Goal: Information Seeking & Learning: Find specific fact

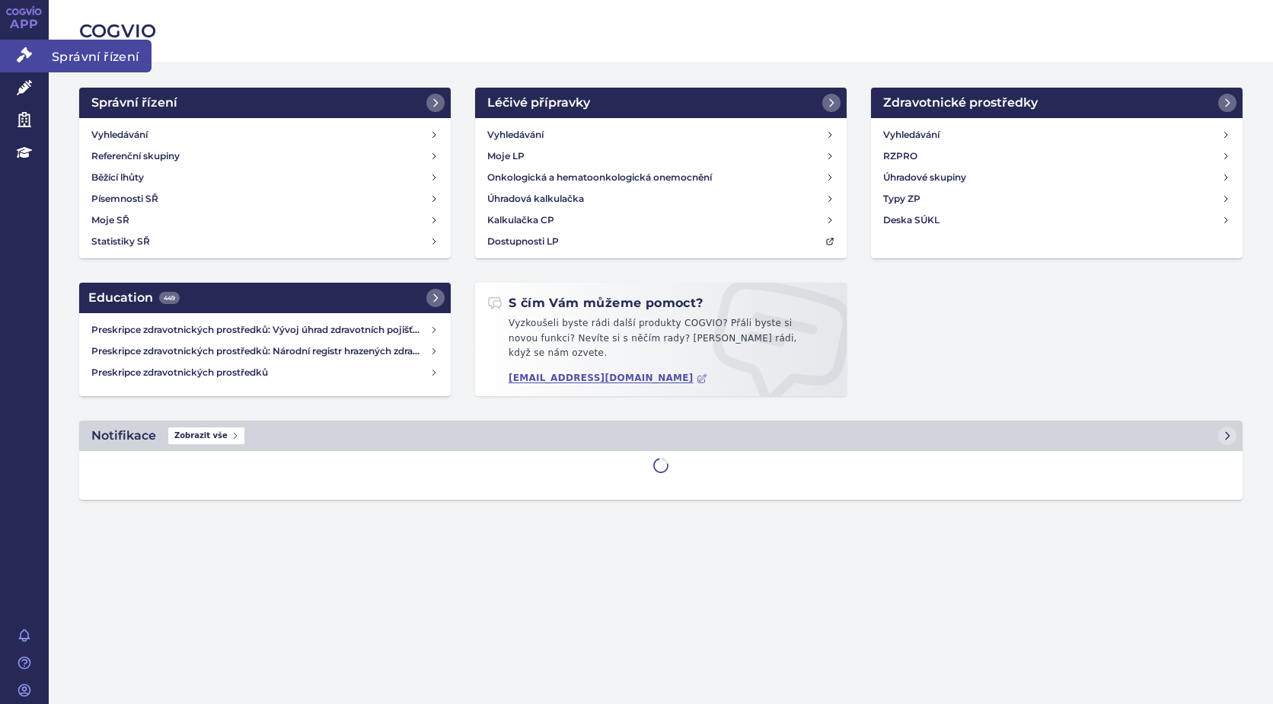
click at [18, 61] on icon at bounding box center [24, 54] width 15 height 15
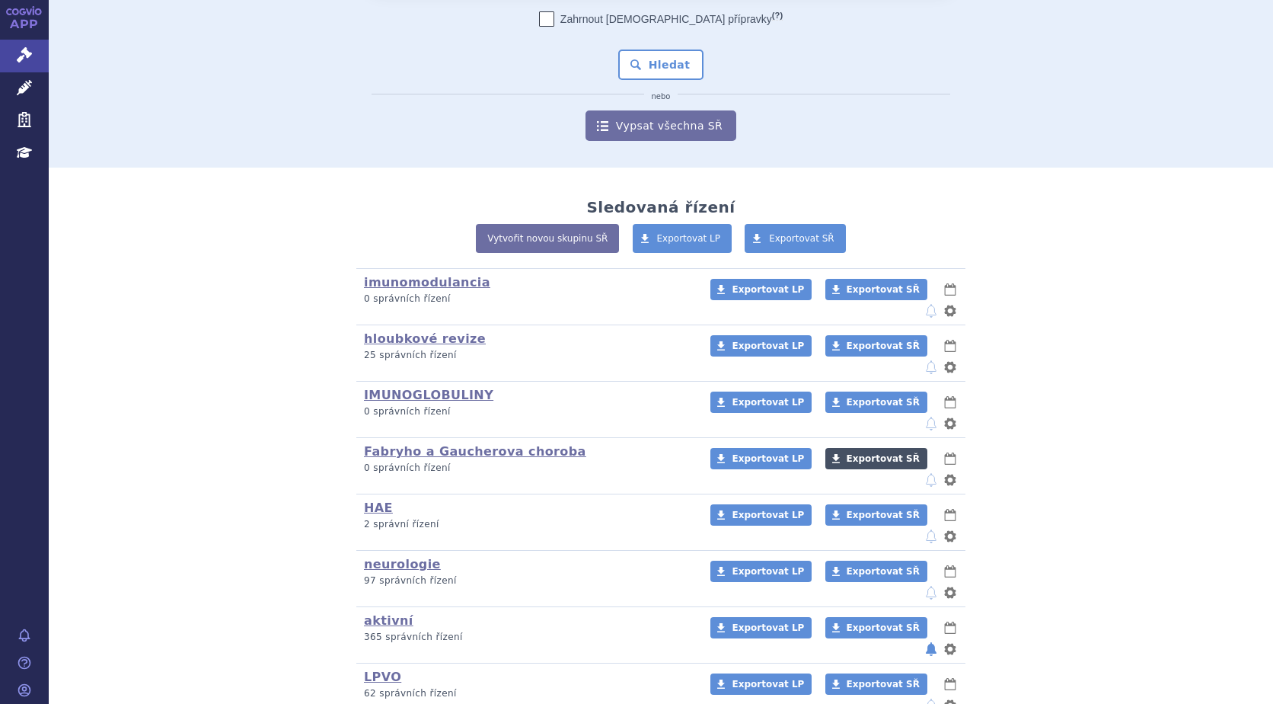
scroll to position [136, 0]
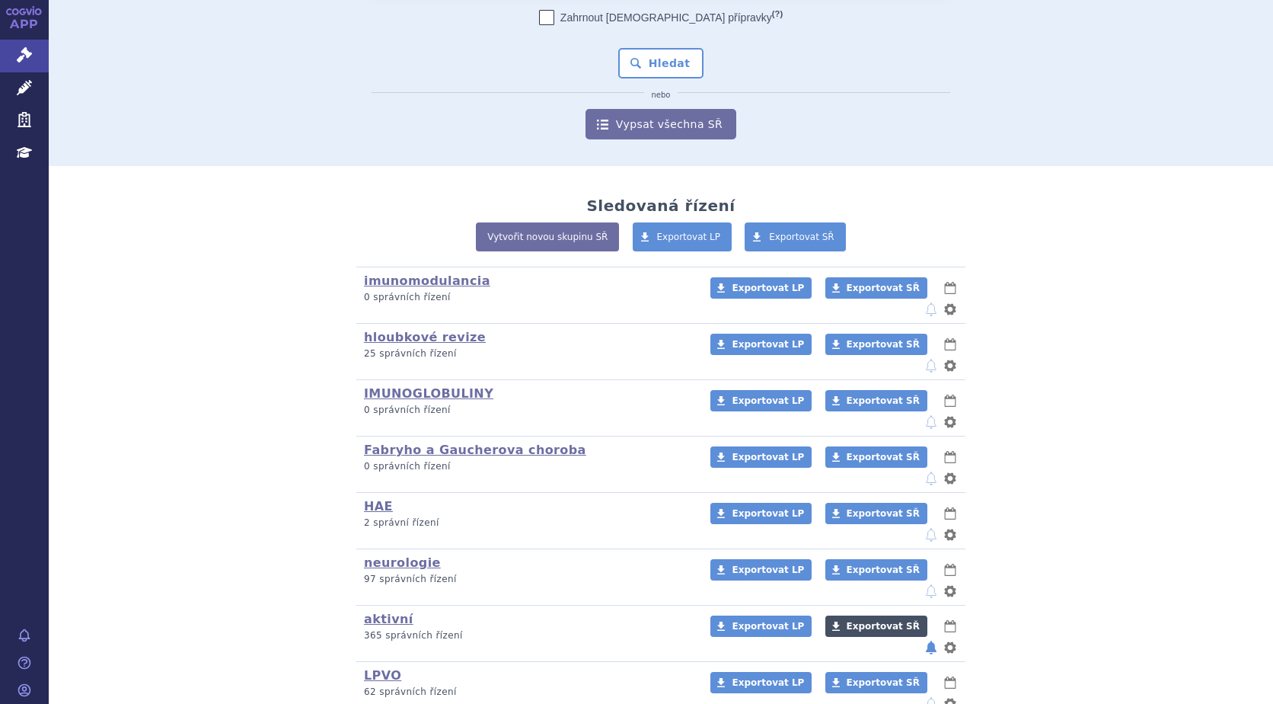
click at [847, 621] on span "Exportovat SŘ" at bounding box center [883, 626] width 73 height 11
click at [864, 621] on span "Exportovat SŘ" at bounding box center [883, 626] width 73 height 11
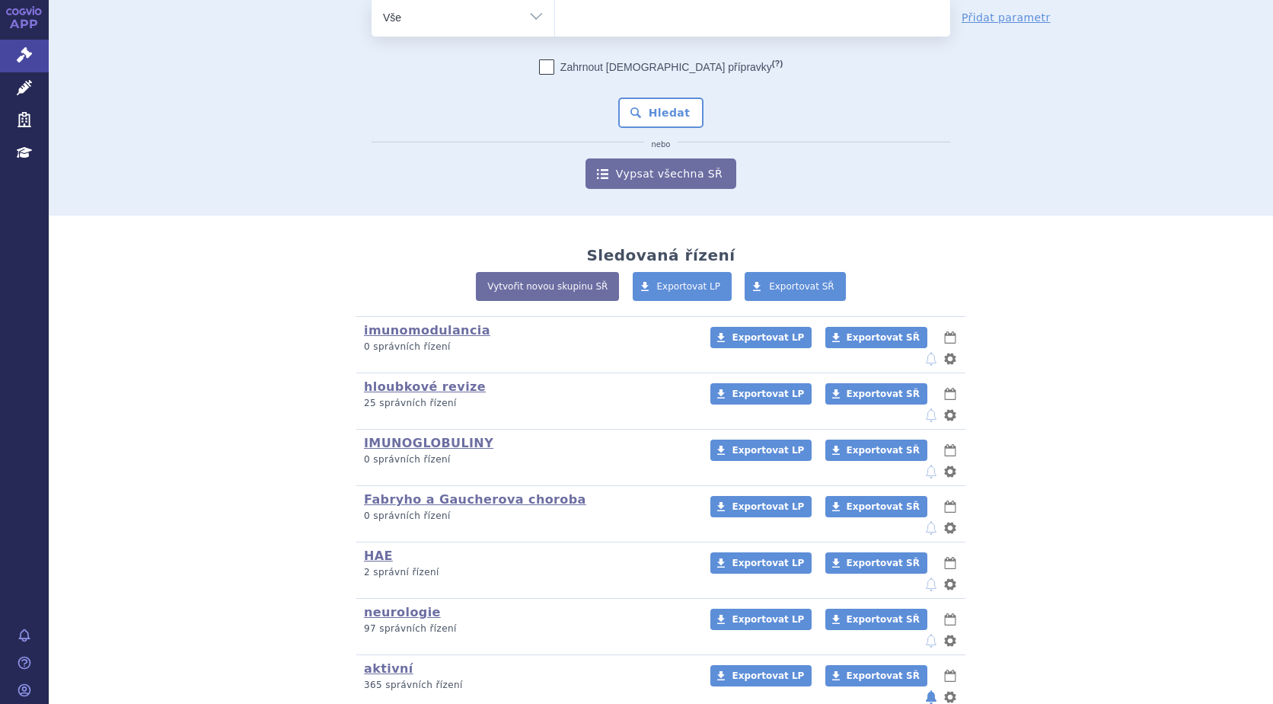
scroll to position [59, 0]
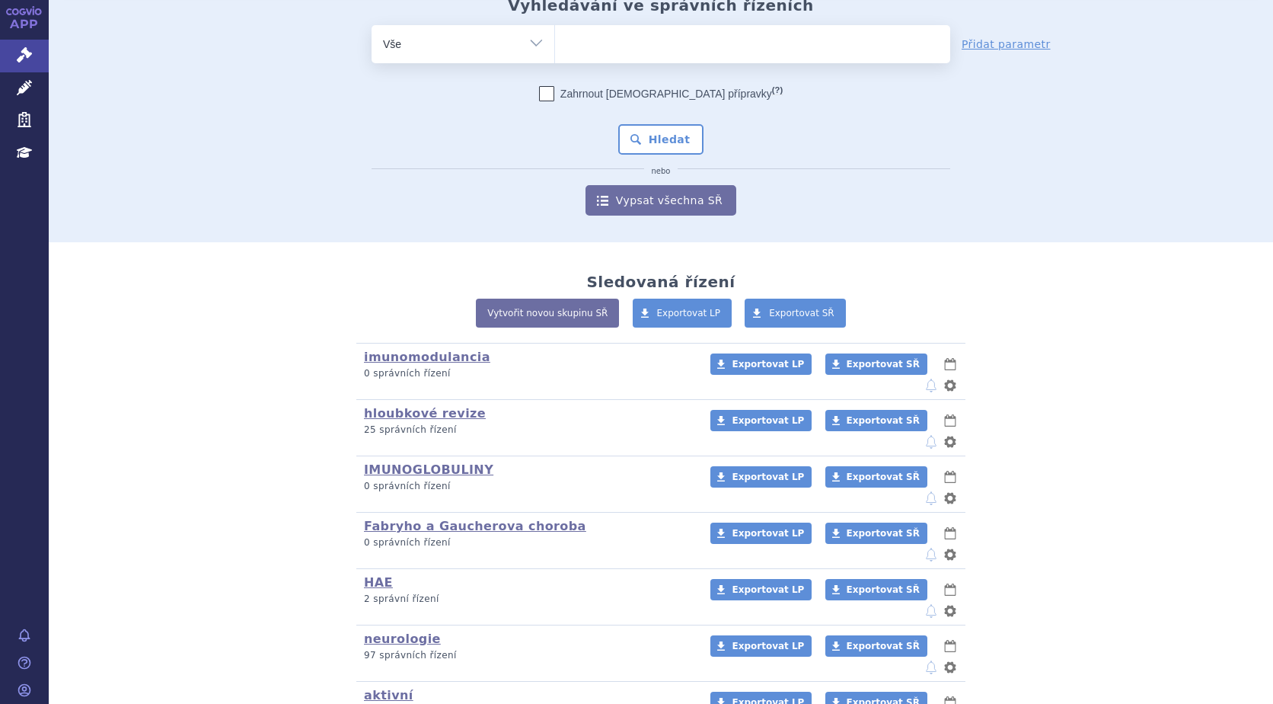
click at [661, 48] on ul at bounding box center [752, 41] width 395 height 32
click at [555, 48] on select at bounding box center [554, 43] width 1 height 38
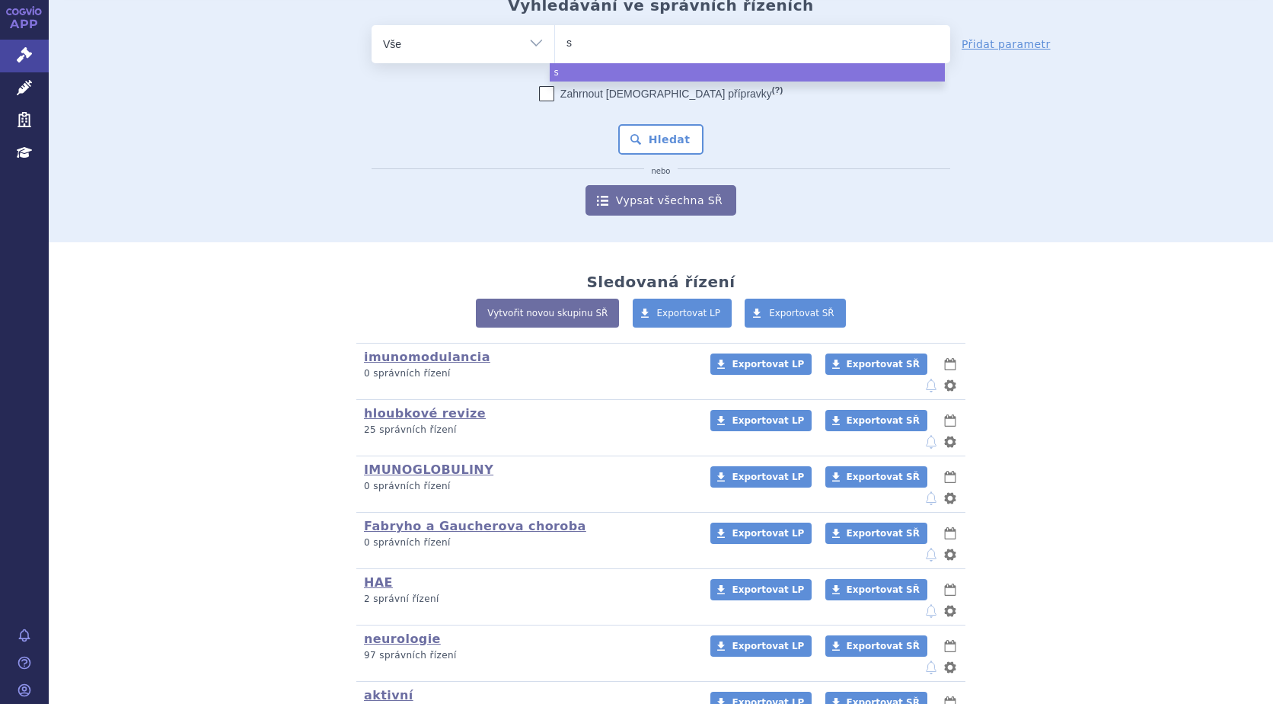
type input "su"
type input "s"
type input "mi"
type input "min"
type input "minj"
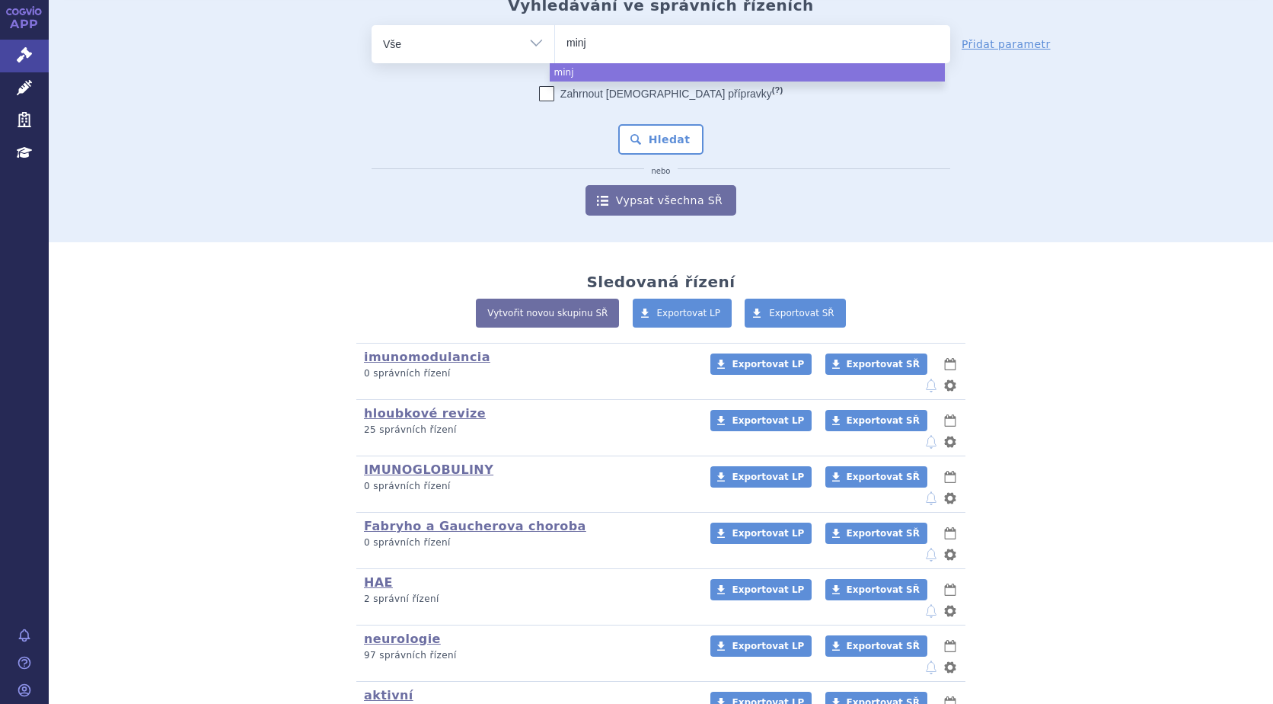
type input "minju"
type input "minjuvi"
select select "minjuvi"
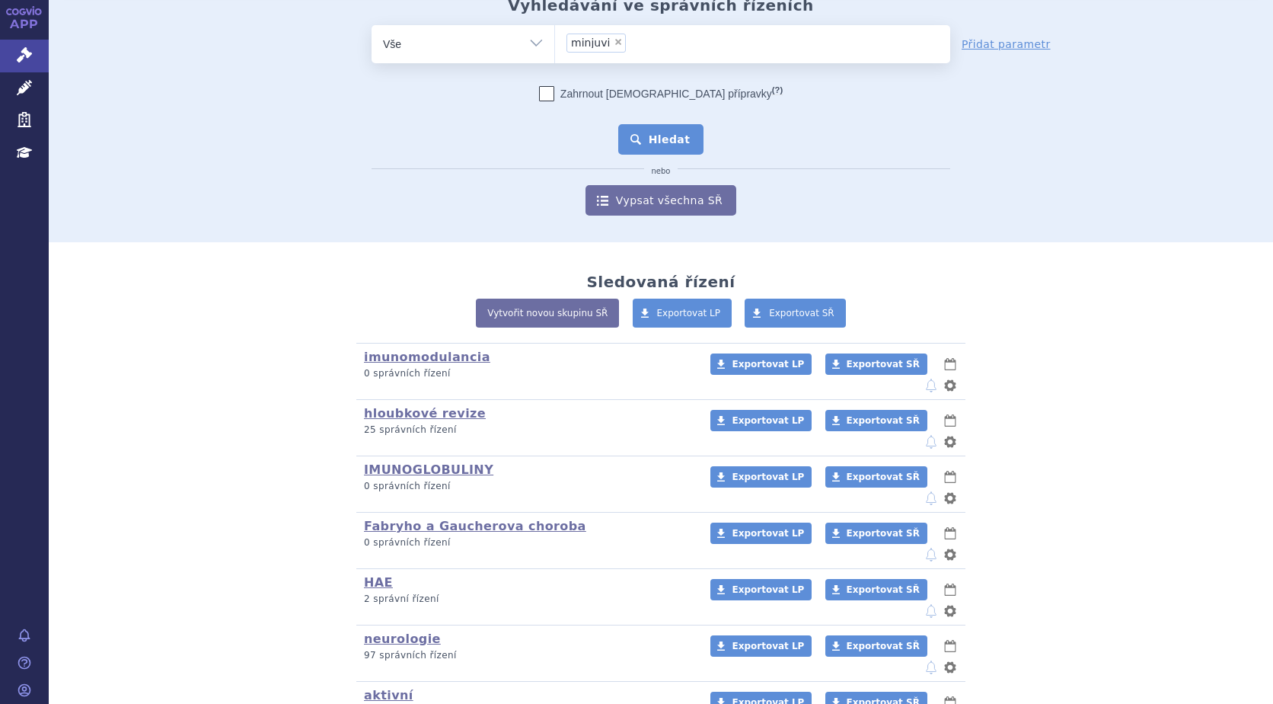
click at [655, 144] on button "Hledat" at bounding box center [661, 139] width 86 height 30
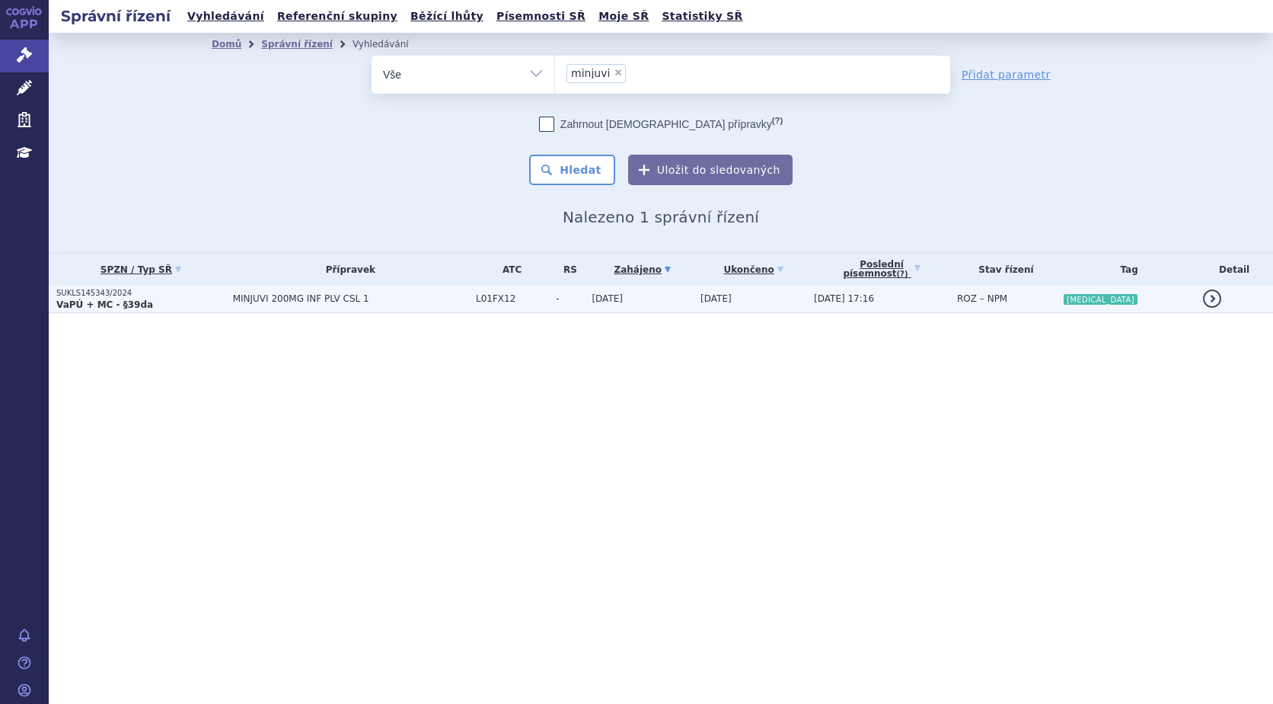
click at [113, 299] on strong "VaPÚ + MC - §39da" at bounding box center [104, 304] width 97 height 11
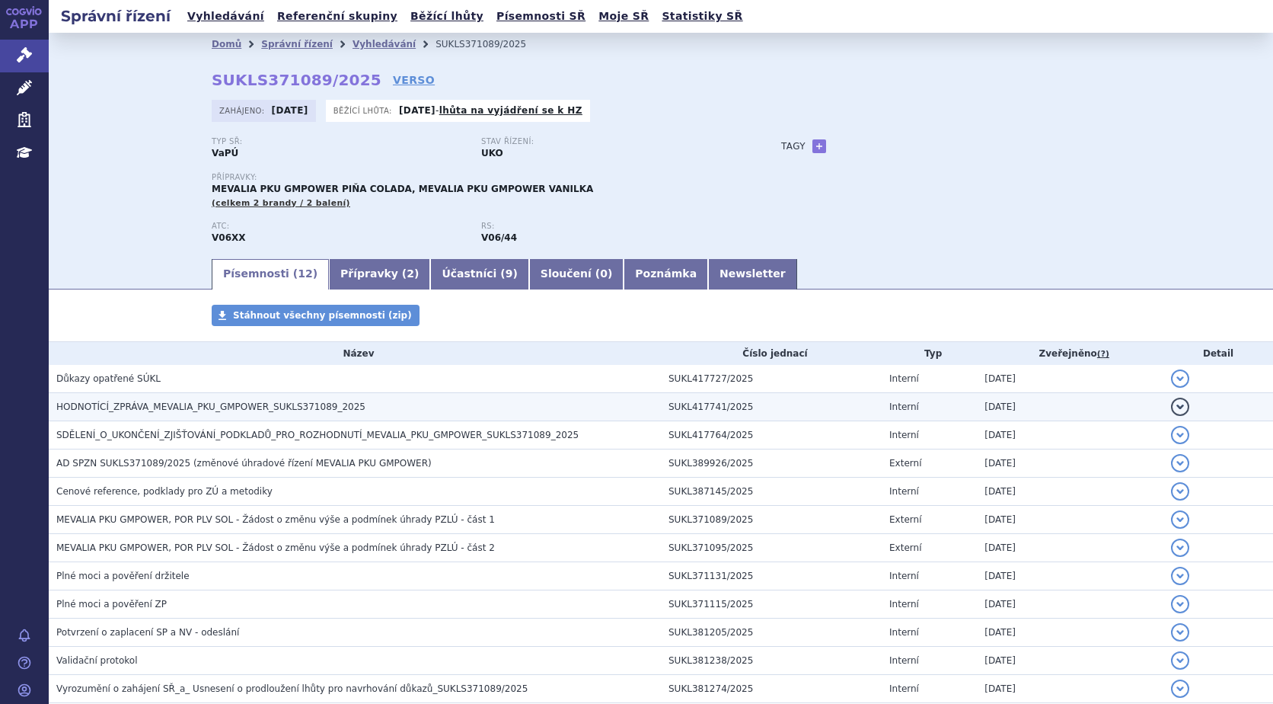
click at [1171, 406] on button "detail" at bounding box center [1180, 407] width 18 height 18
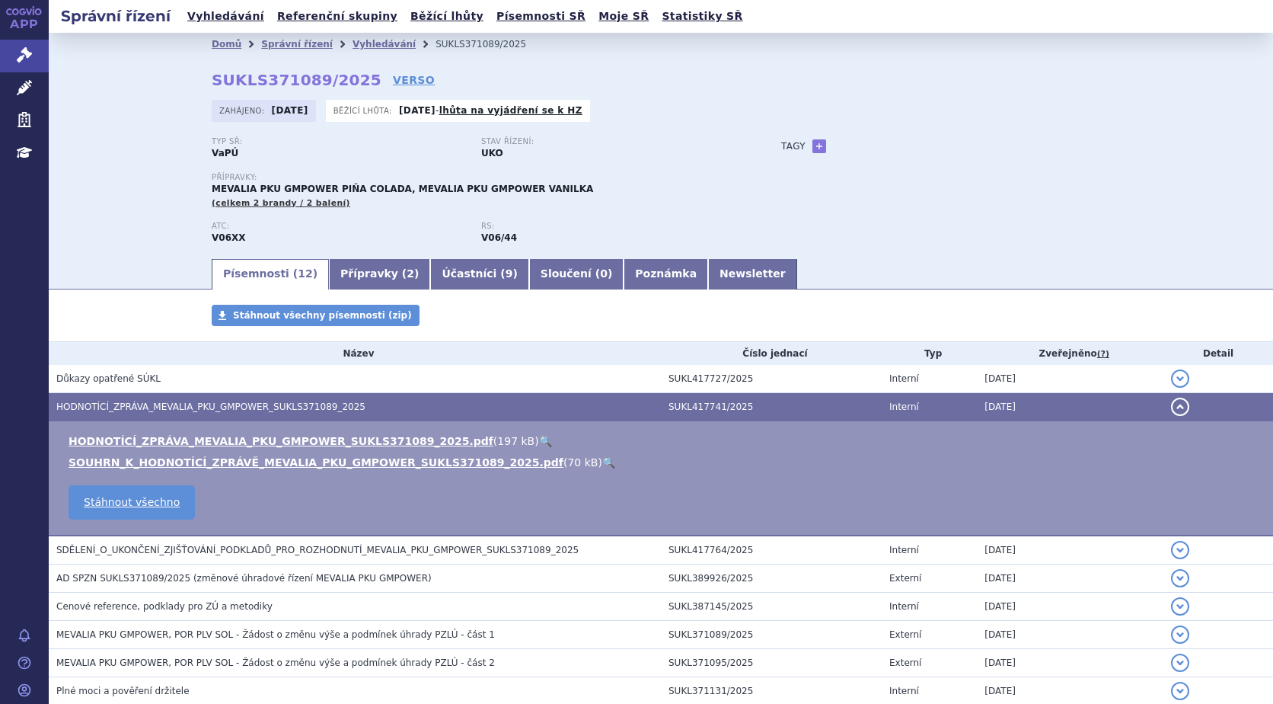
click at [539, 439] on link "🔍" at bounding box center [545, 441] width 13 height 12
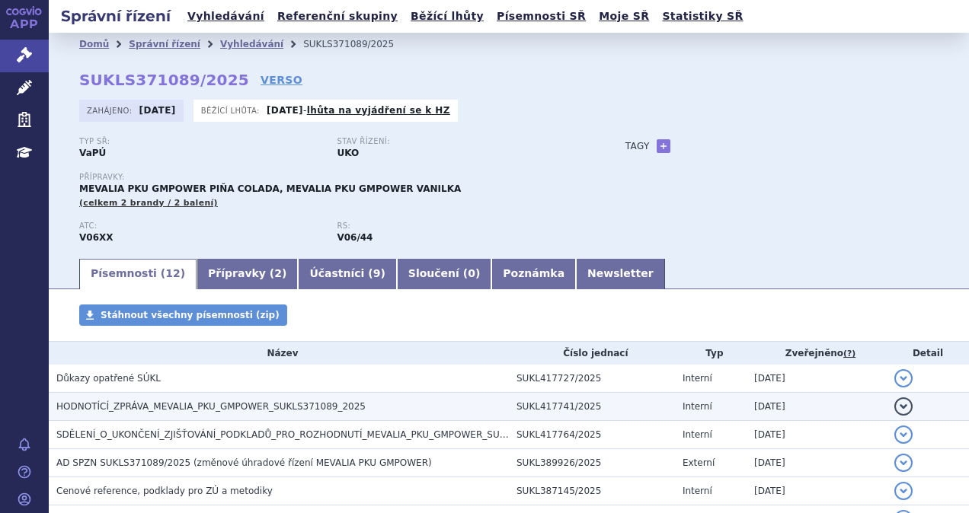
click at [283, 405] on span "HODNOTÍCÍ_ZPRÁVA_MEVALIA_PKU_GMPOWER_SUKLS371089_2025" at bounding box center [210, 406] width 309 height 11
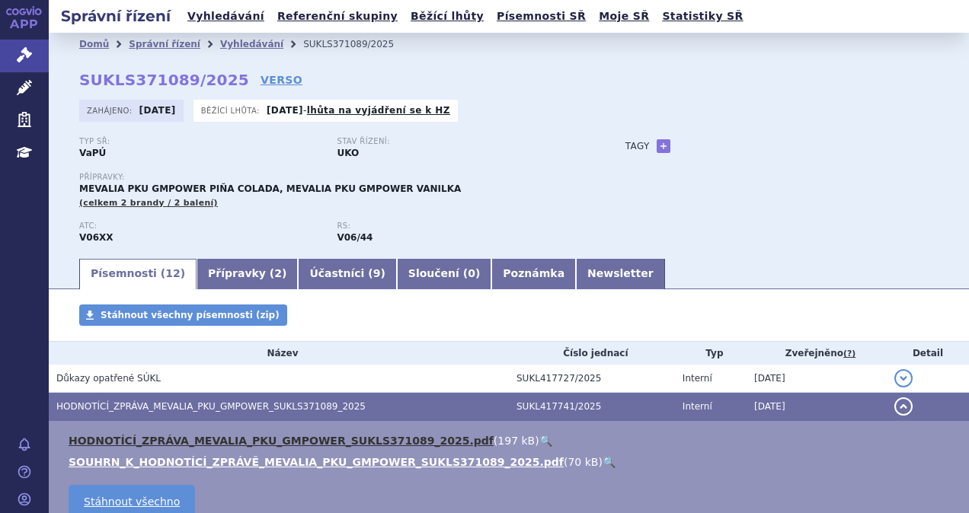
click at [219, 439] on link "HODNOTÍCÍ_ZPRÁVA_MEVALIA_PKU_GMPOWER_SUKLS371089_2025.pdf" at bounding box center [281, 441] width 425 height 12
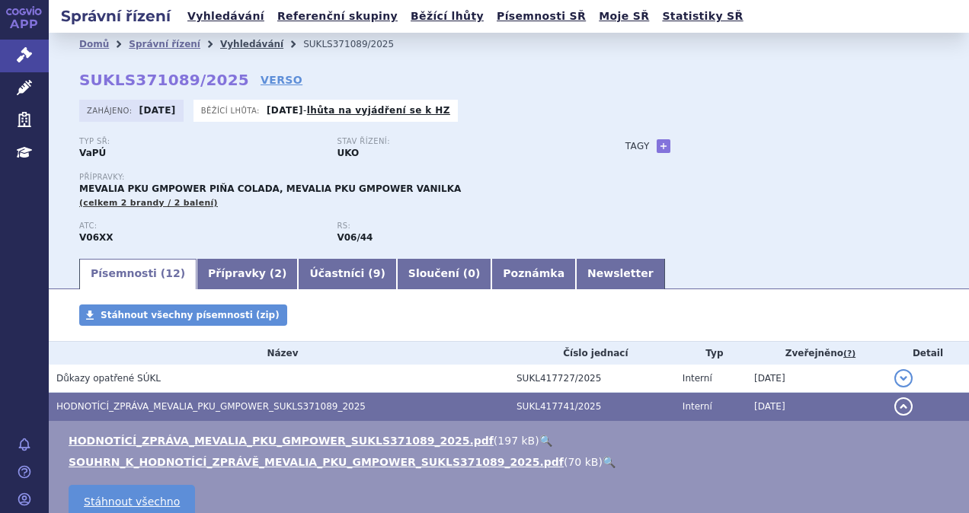
click at [222, 41] on link "Vyhledávání" at bounding box center [251, 44] width 63 height 11
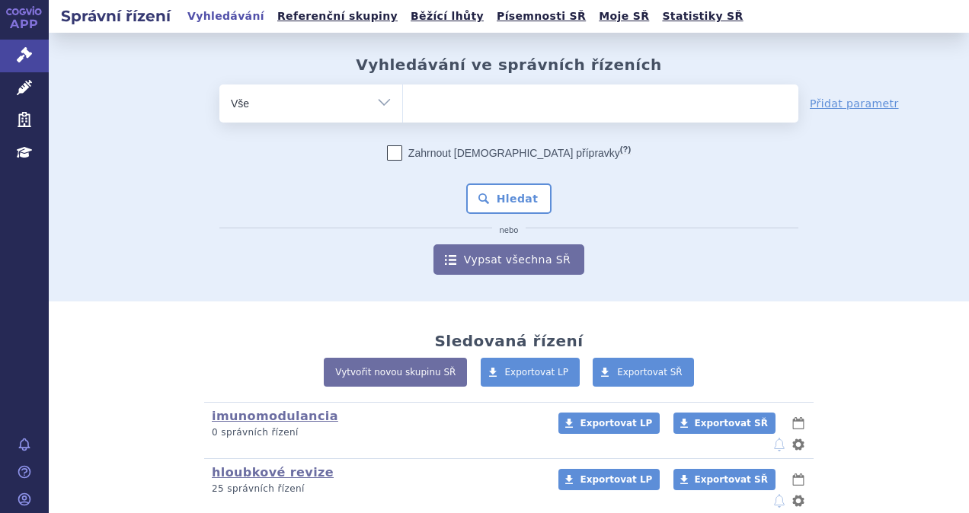
click at [444, 105] on ul at bounding box center [600, 101] width 395 height 32
click at [403, 105] on select at bounding box center [402, 103] width 1 height 38
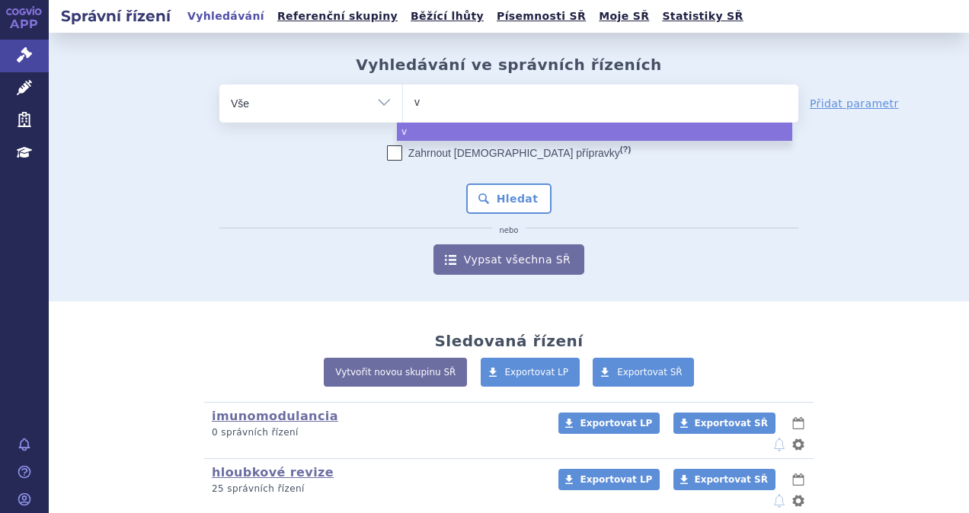
type input "vy"
type input "vyd"
type input "vydu"
type input "vydur"
type input "vydura"
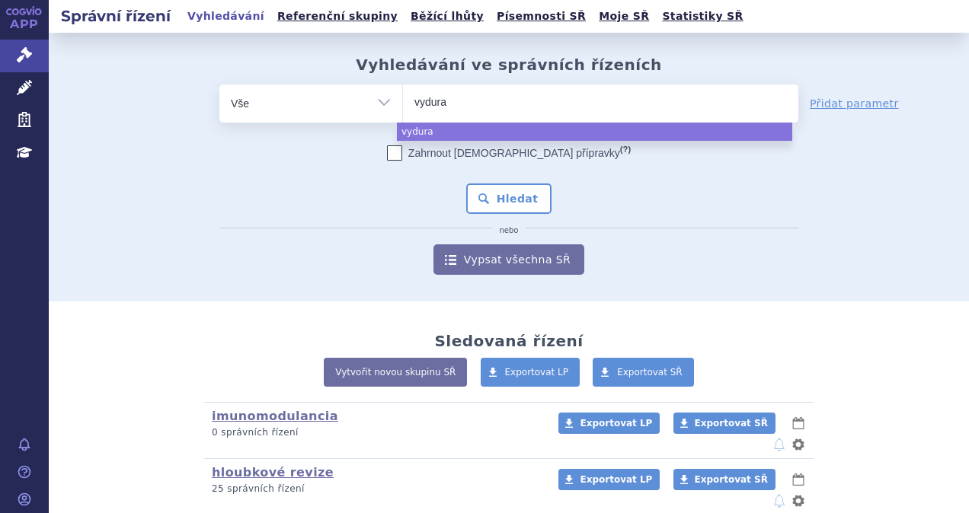
select select "vydura"
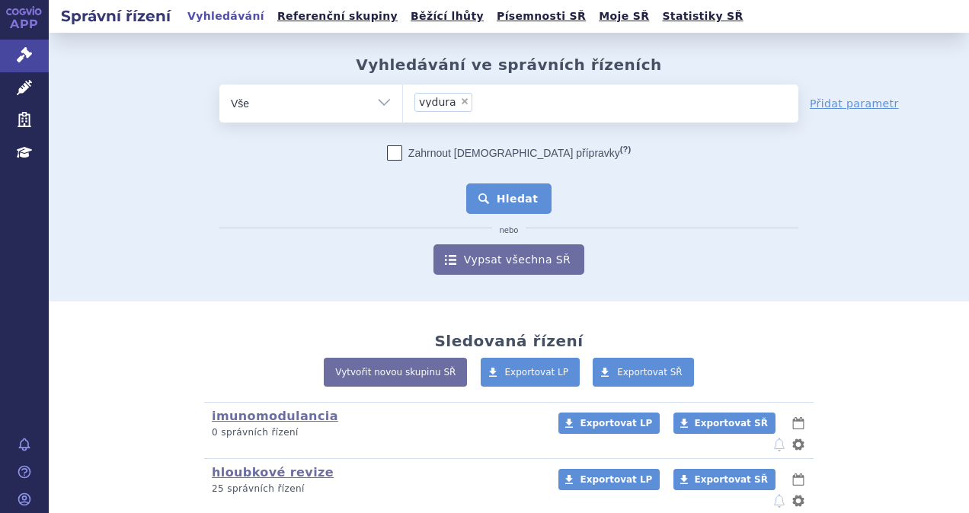
click at [506, 192] on button "Hledat" at bounding box center [509, 199] width 86 height 30
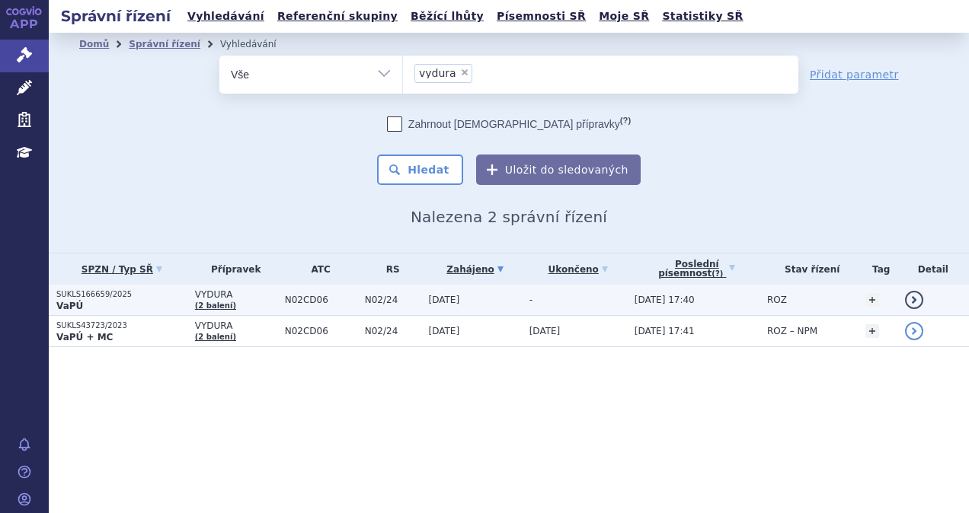
click at [85, 304] on p "VaPÚ" at bounding box center [121, 306] width 131 height 12
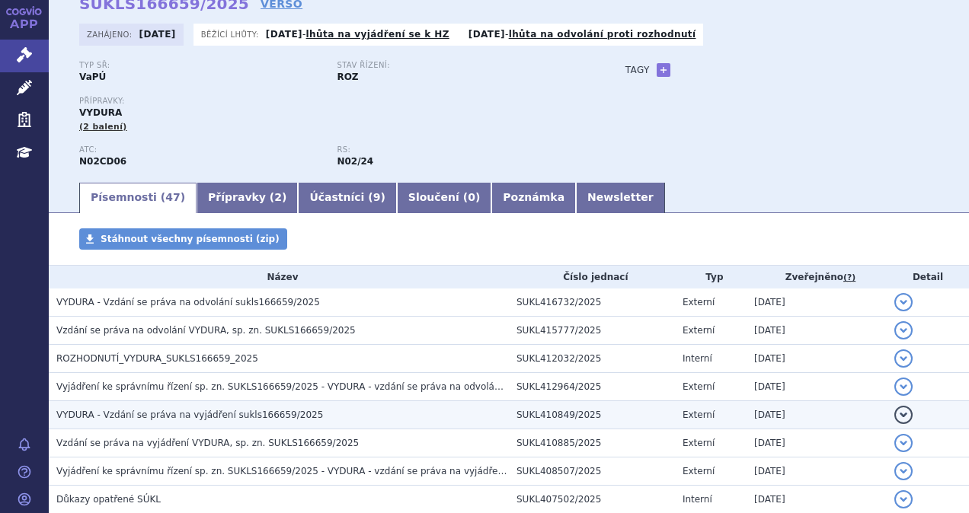
scroll to position [152, 0]
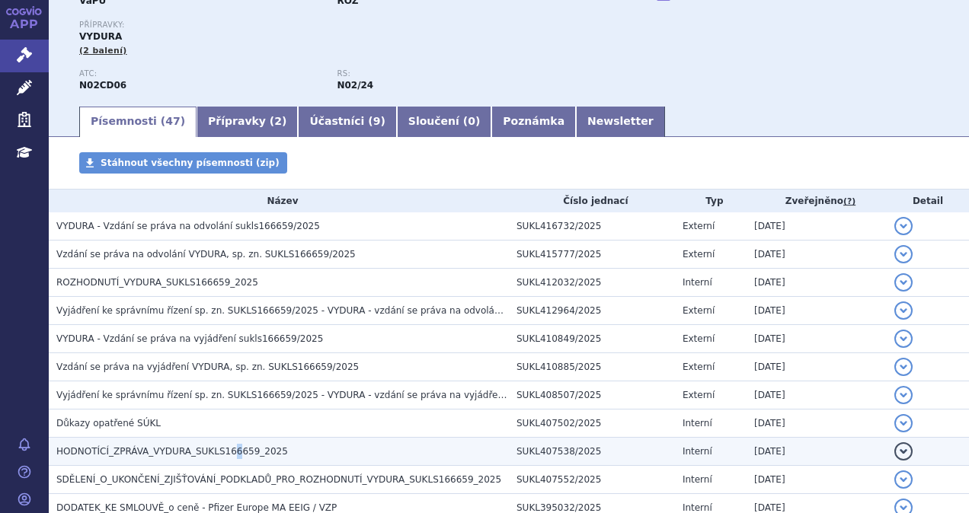
click at [219, 444] on h3 "HODNOTÍCÍ_ZPRÁVA_VYDURA_SUKLS166659_2025" at bounding box center [282, 451] width 452 height 15
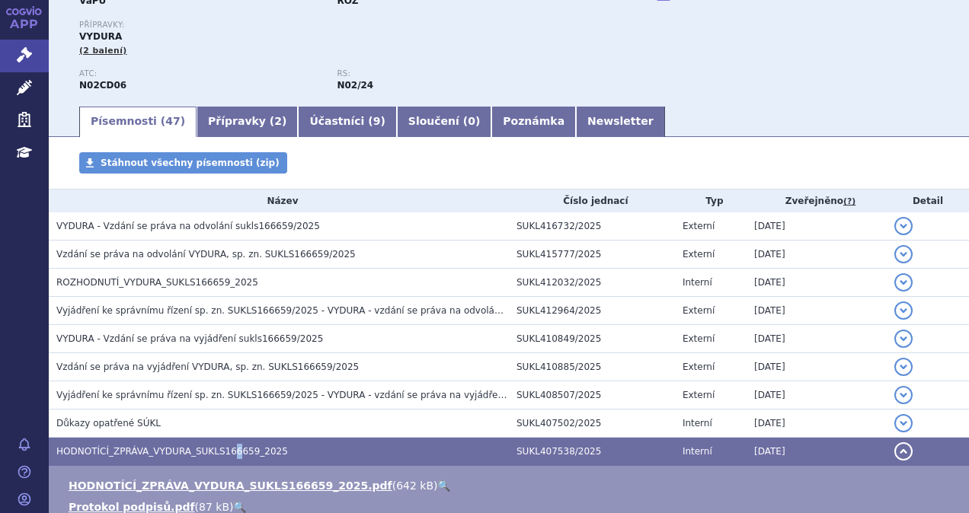
drag, startPoint x: 219, startPoint y: 444, endPoint x: 396, endPoint y: 485, distance: 181.4
click at [437, 485] on link "🔍" at bounding box center [443, 486] width 13 height 12
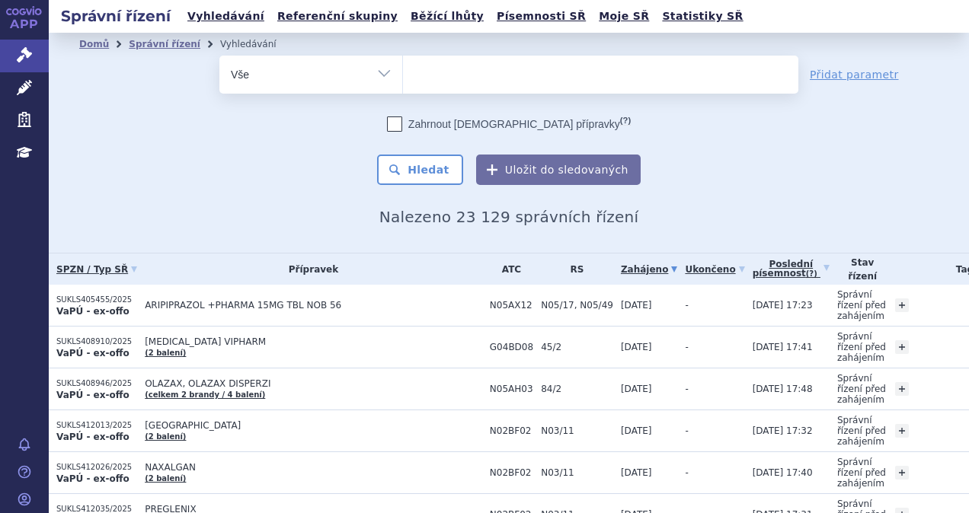
click at [486, 78] on ul at bounding box center [600, 72] width 395 height 32
click at [403, 78] on select at bounding box center [402, 74] width 1 height 38
paste input "SUKLS207355/2022"
type input "SUKLS207355/2022"
select select "SUKLS207355/2022"
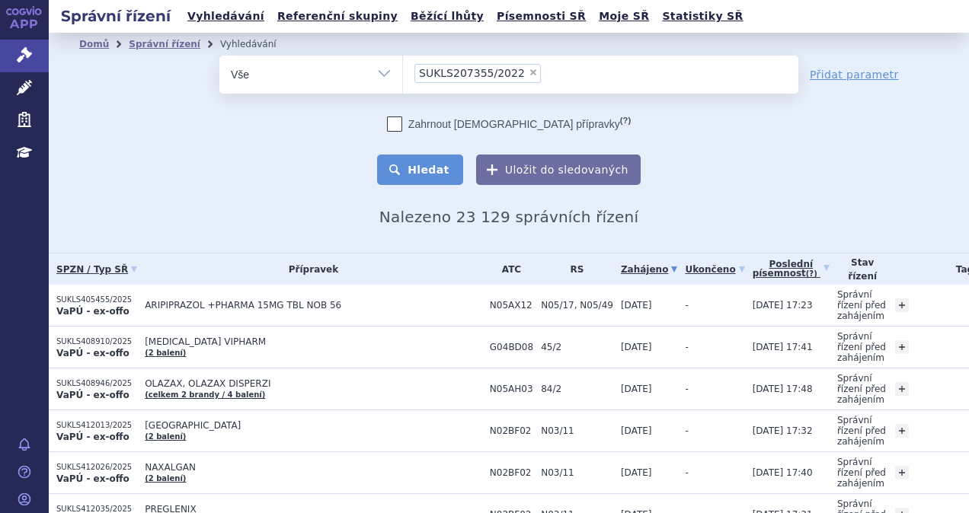
click at [426, 161] on button "Hledat" at bounding box center [420, 170] width 86 height 30
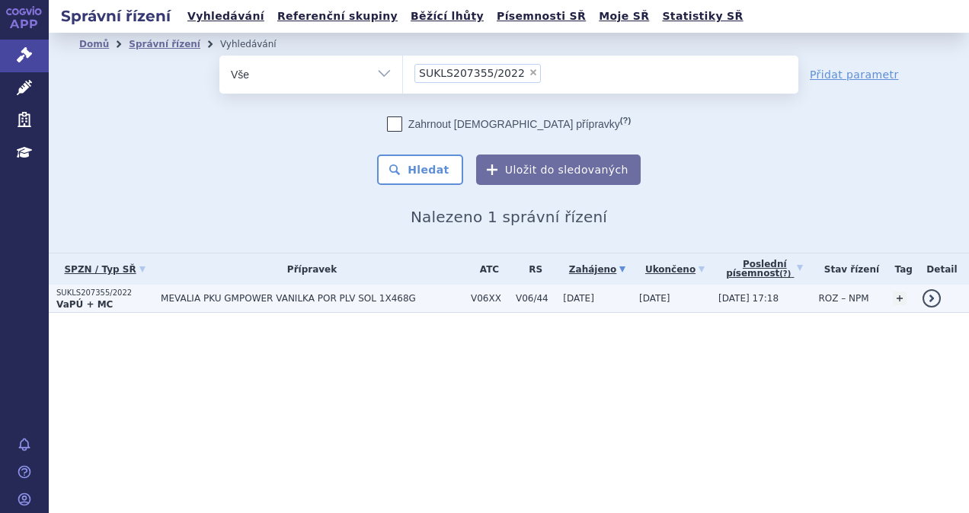
click at [77, 299] on strong "VaPÚ + MC" at bounding box center [84, 304] width 56 height 11
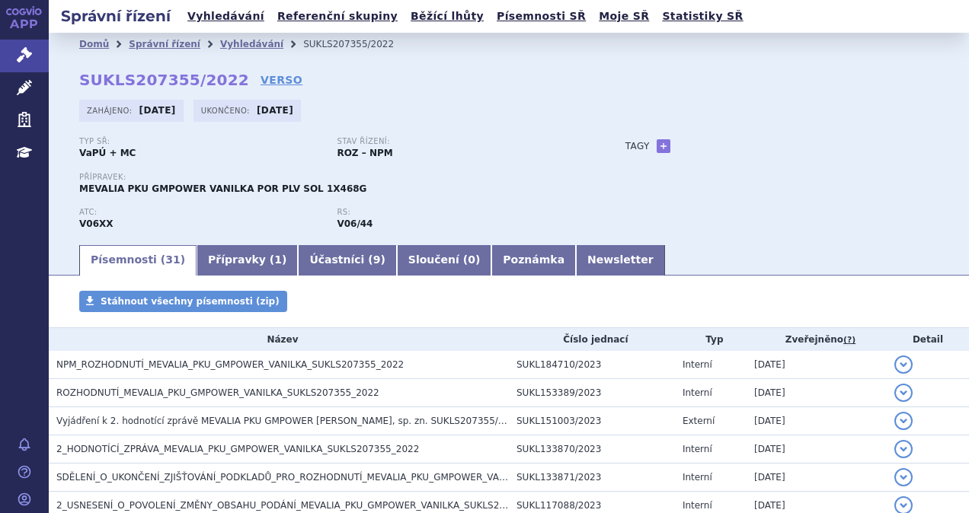
scroll to position [76, 0]
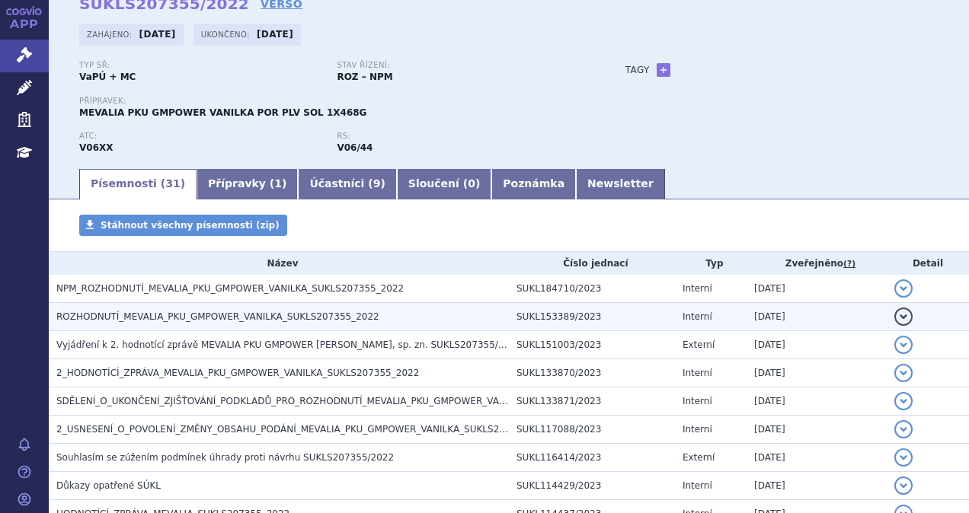
click at [262, 314] on span "ROZHODNUTÍ_MEVALIA_PKU_GMPOWER_VANILKA_SUKLS207355_2022" at bounding box center [217, 316] width 323 height 11
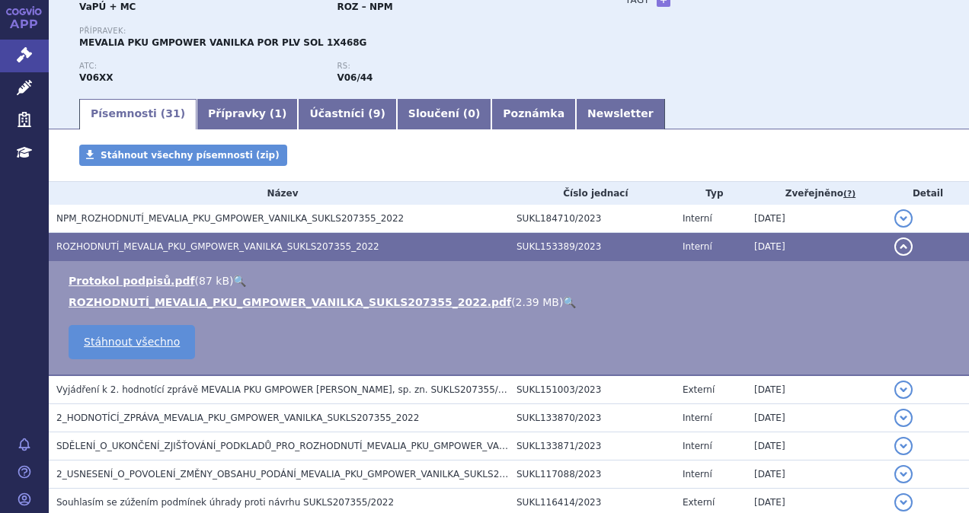
scroll to position [228, 0]
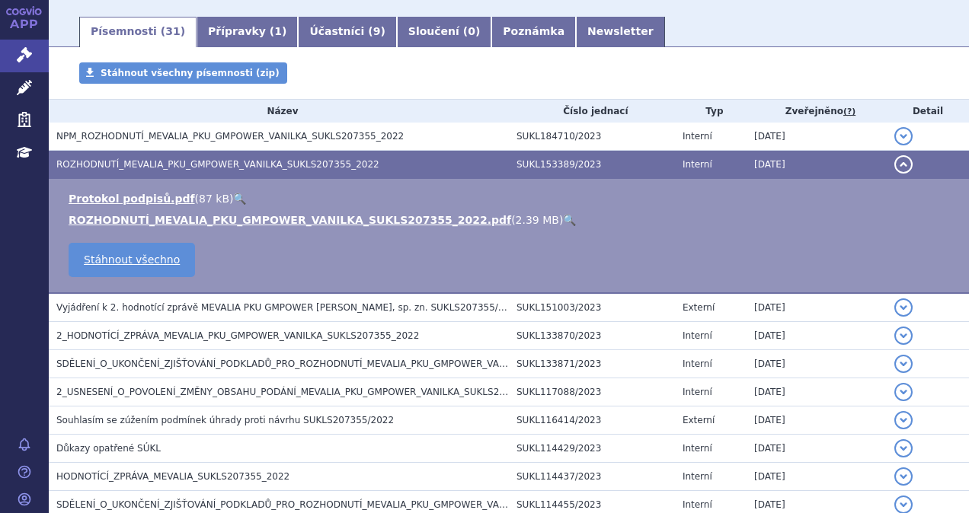
click at [288, 332] on span "2_HODNOTÍCÍ_ZPRÁVA_MEVALIA_PKU_GMPOWER_VANILKA_SUKLS207355_2022" at bounding box center [237, 335] width 362 height 11
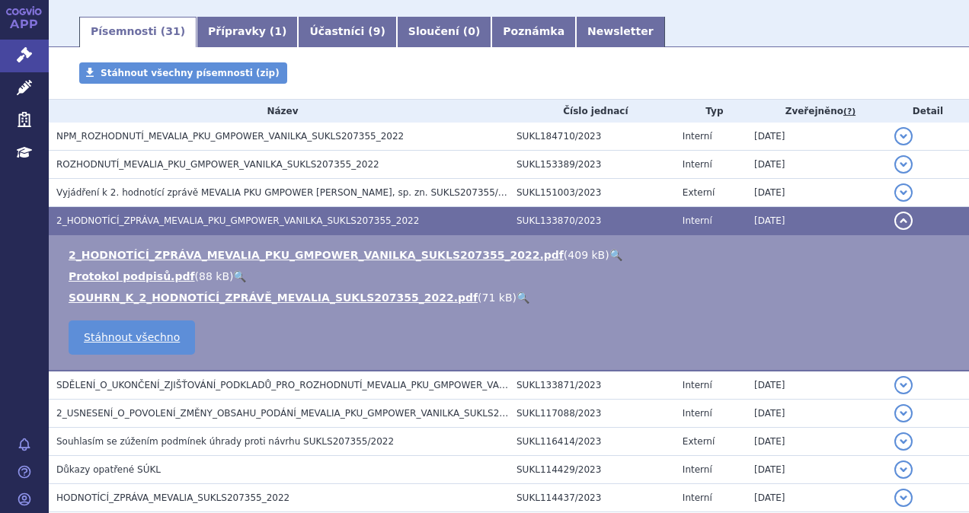
click at [609, 250] on link "🔍" at bounding box center [615, 255] width 13 height 12
